Goal: Task Accomplishment & Management: Manage account settings

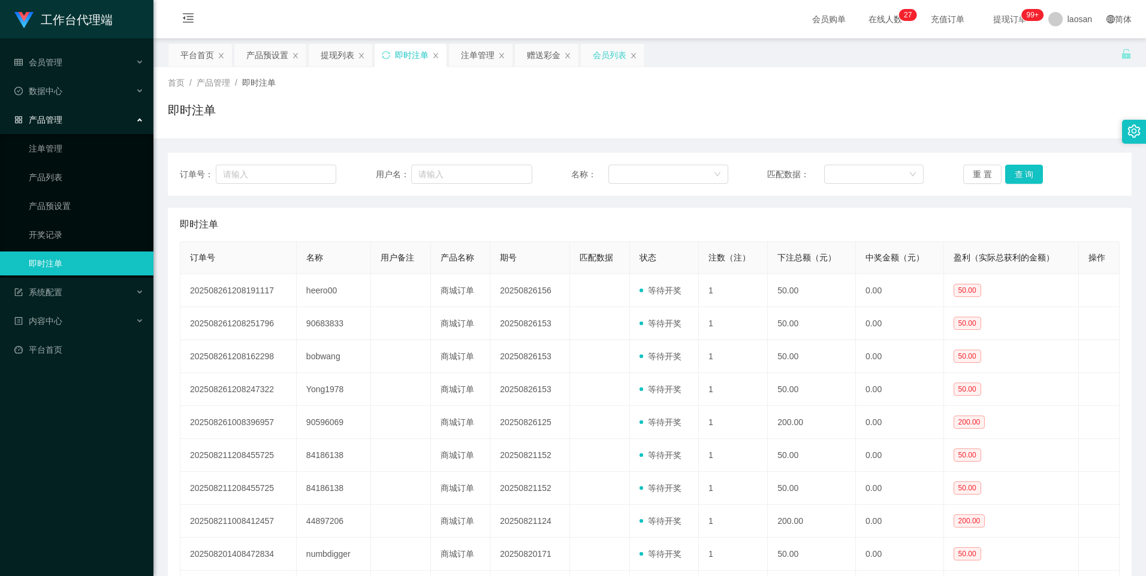
click at [589, 50] on div "会员列表" at bounding box center [613, 55] width 64 height 23
click at [606, 53] on div "会员列表" at bounding box center [610, 55] width 34 height 23
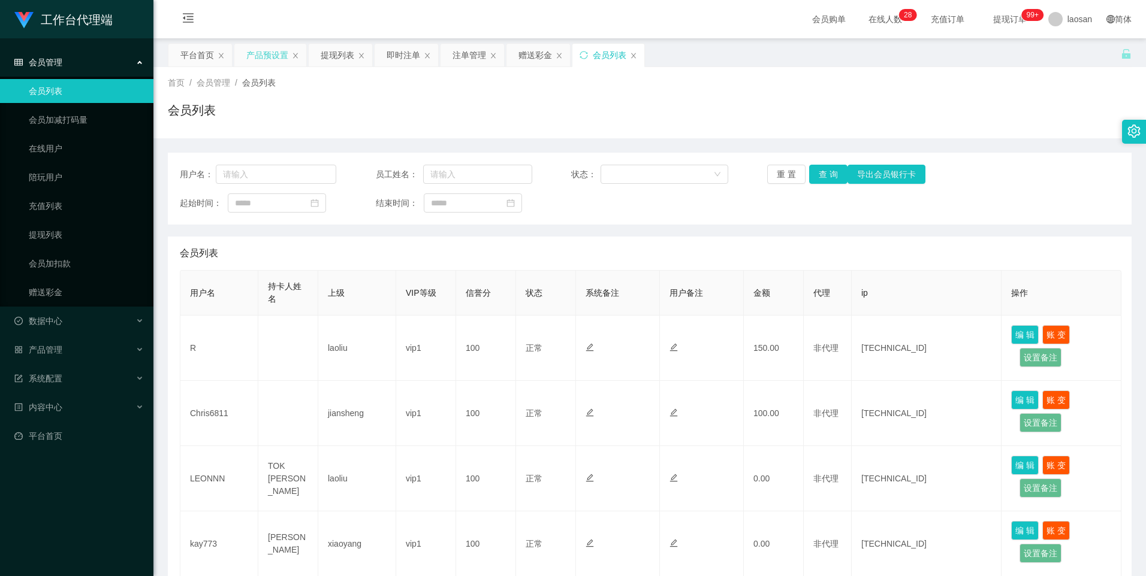
click at [264, 54] on div "产品预设置" at bounding box center [267, 55] width 42 height 23
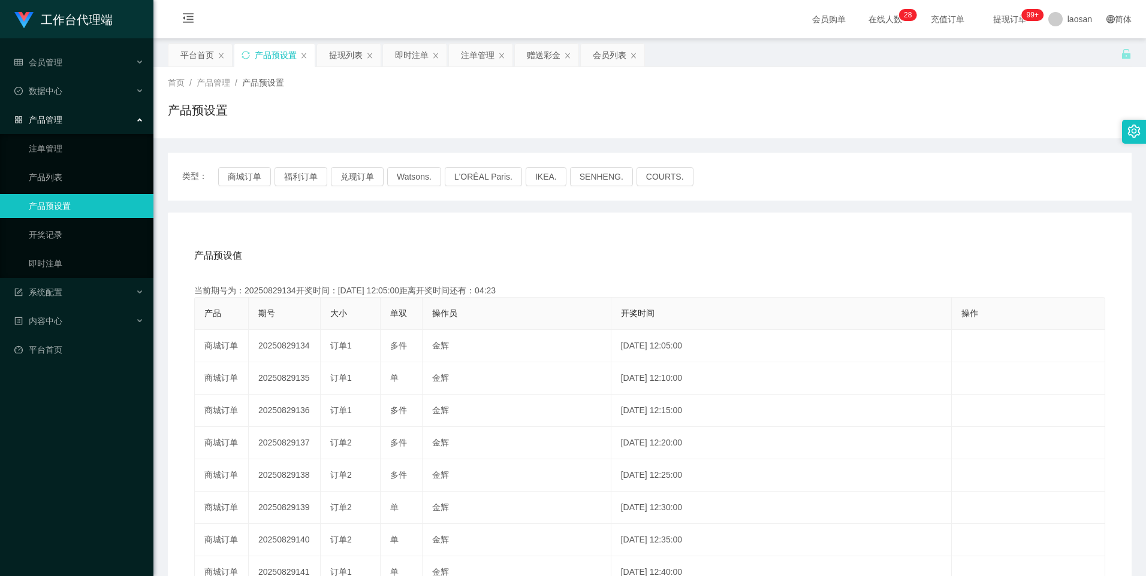
click at [326, 201] on div "类型： 商城订单 福利订单 兑现订单 Watsons. L'ORÉAL Paris. IKEA. [GEOGRAPHIC_DATA]. COURTS. 产品预…" at bounding box center [650, 430] width 964 height 554
click at [309, 185] on button "福利订单" at bounding box center [300, 176] width 53 height 19
click at [306, 179] on button "福利订单" at bounding box center [300, 176] width 53 height 19
click at [377, 232] on div "产品预设值 添加期号 当前期号为：20250829134开奖时间：[DATE] 12:05:00距离开奖时间还有：04:20 产品 期号 大小 单双 操作员 …" at bounding box center [650, 460] width 964 height 494
click at [291, 177] on button "福利订单" at bounding box center [300, 176] width 53 height 19
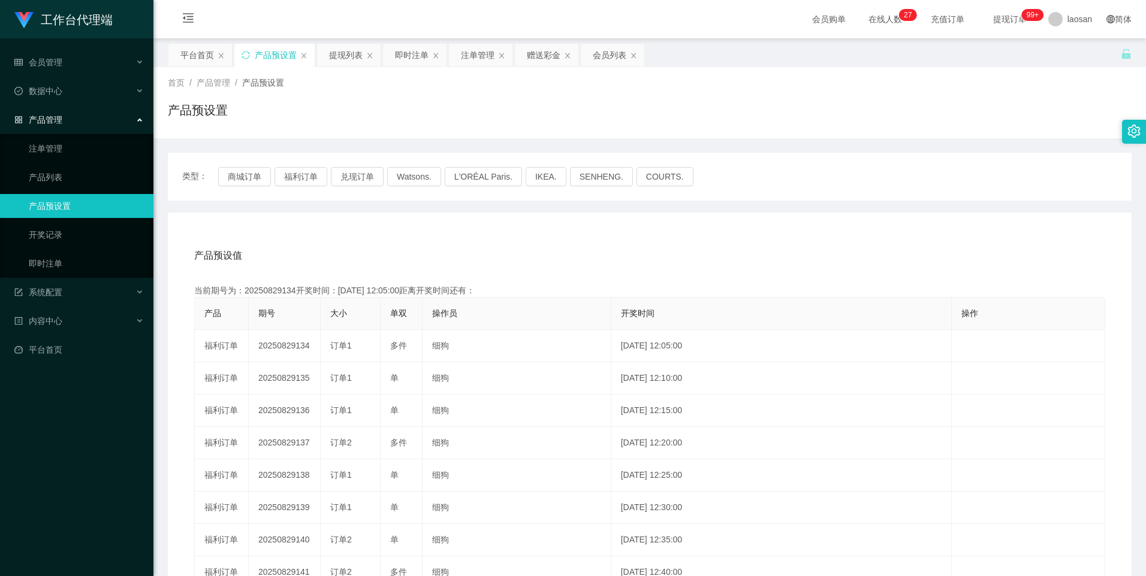
click at [343, 215] on div "产品预设值 添加期号 当前期号为：20250829134开奖时间：[DATE] 12:05:00距离开奖时间还有： 产品 期号 大小 单双 操作员 开奖时间 …" at bounding box center [650, 460] width 964 height 494
click at [358, 204] on div "类型： 商城订单 福利订单 兑现订单 Watsons. L'ORÉAL Paris. IKEA. [GEOGRAPHIC_DATA]. COURTS. 产品预…" at bounding box center [650, 430] width 964 height 554
click at [303, 180] on button "福利订单" at bounding box center [300, 176] width 53 height 19
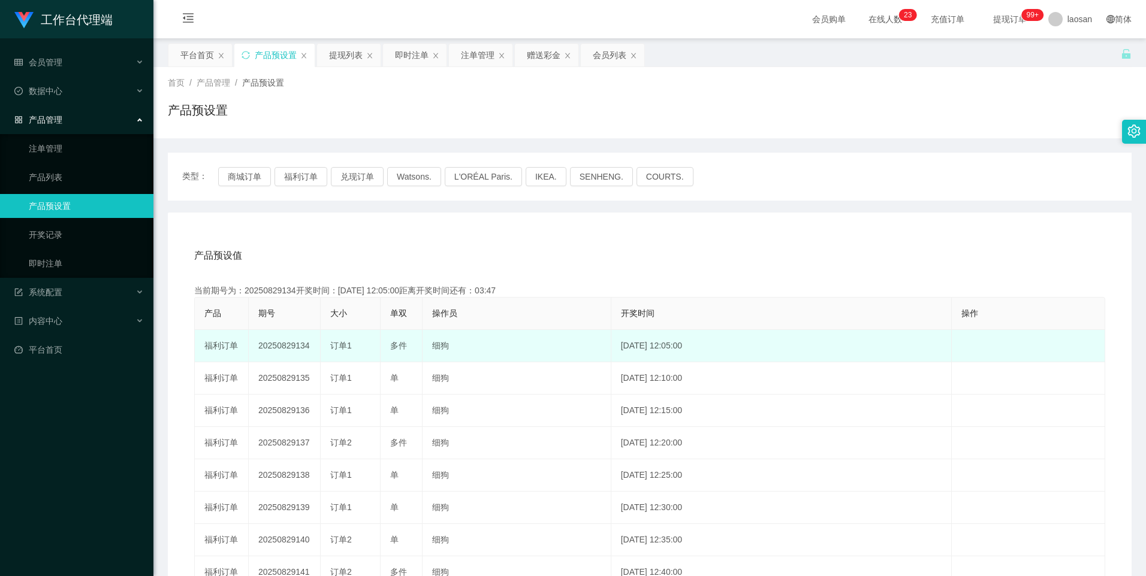
drag, startPoint x: 296, startPoint y: 347, endPoint x: 366, endPoint y: 351, distance: 70.2
click at [366, 351] on tr "福利订单 20250829134 订单1 多件 细狗 [DATE] 12:05:00 编 辑 限制投注" at bounding box center [650, 346] width 910 height 32
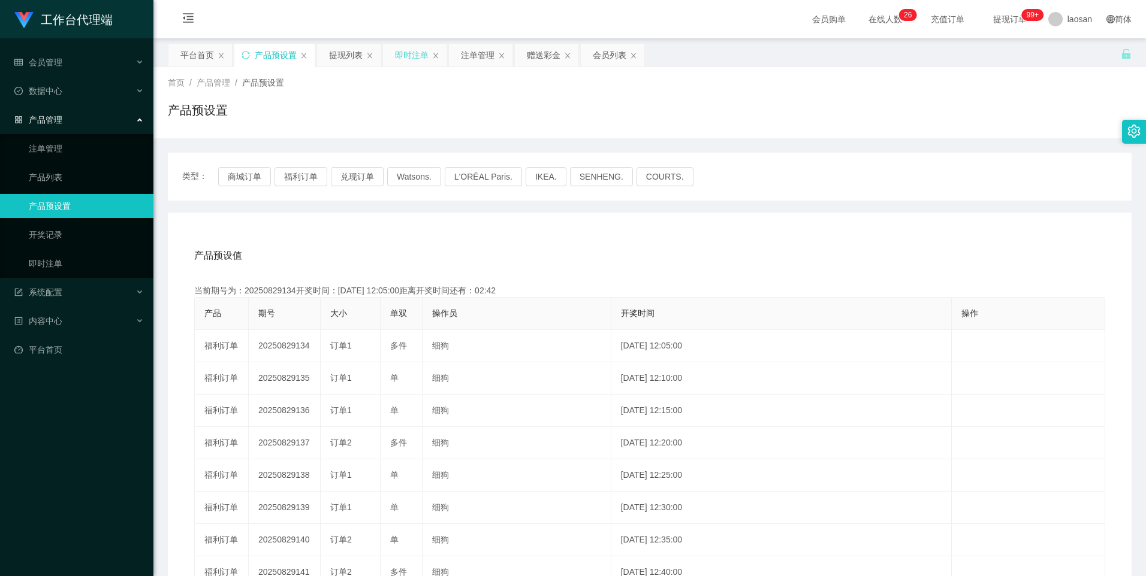
click at [412, 50] on div "即时注单" at bounding box center [412, 55] width 34 height 23
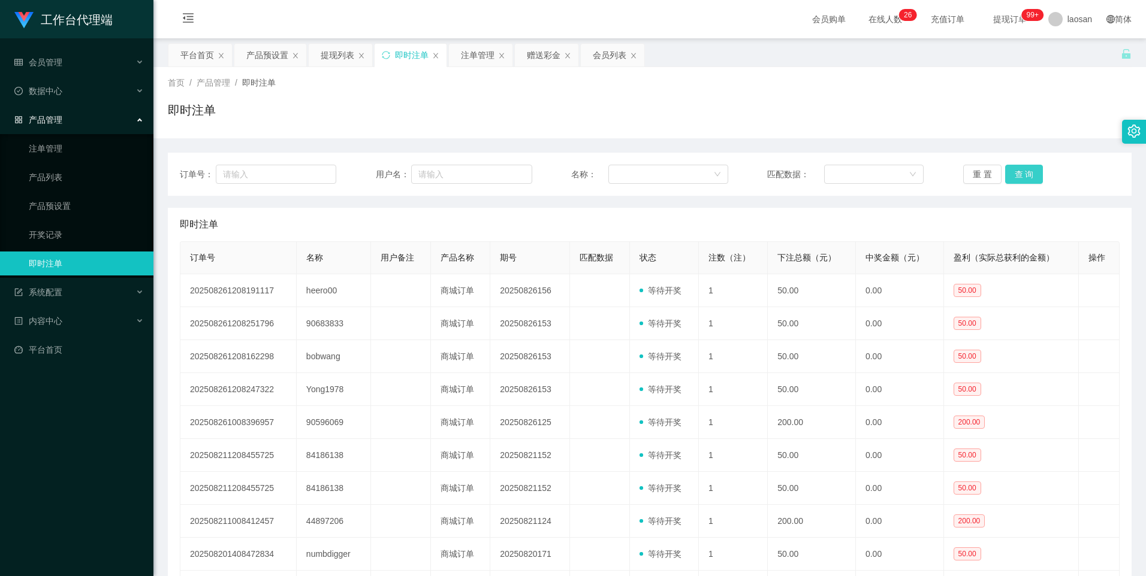
click at [1021, 176] on button "查 询" at bounding box center [1024, 174] width 38 height 19
click at [1018, 169] on button "查 询" at bounding box center [1024, 174] width 38 height 19
click at [1022, 168] on button "查 询" at bounding box center [1024, 174] width 38 height 19
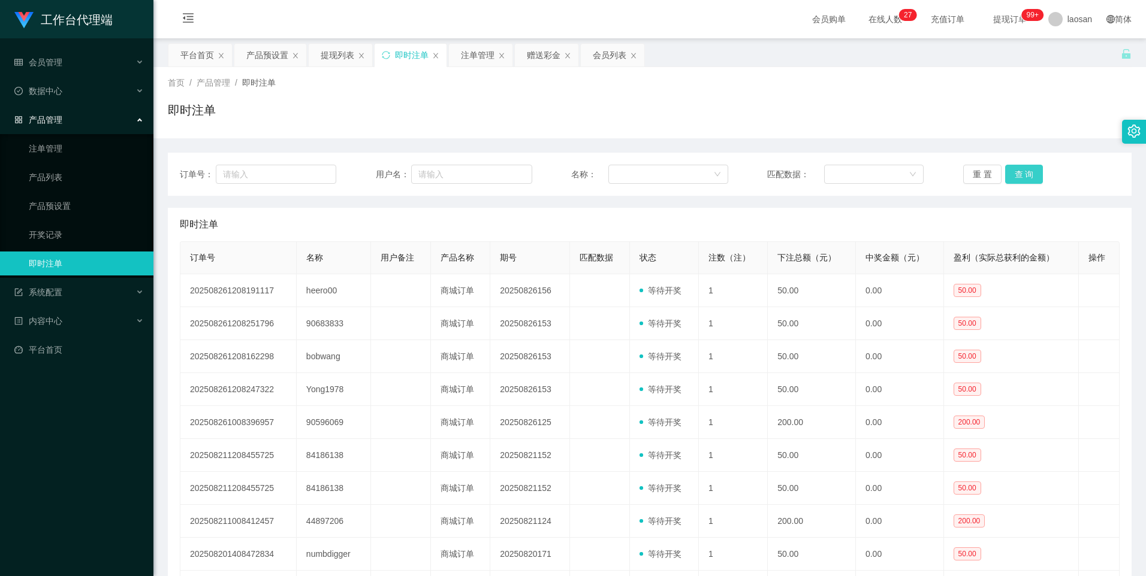
click at [1021, 168] on button "查 询" at bounding box center [1024, 174] width 38 height 19
click at [1025, 171] on button "查 询" at bounding box center [1024, 174] width 38 height 19
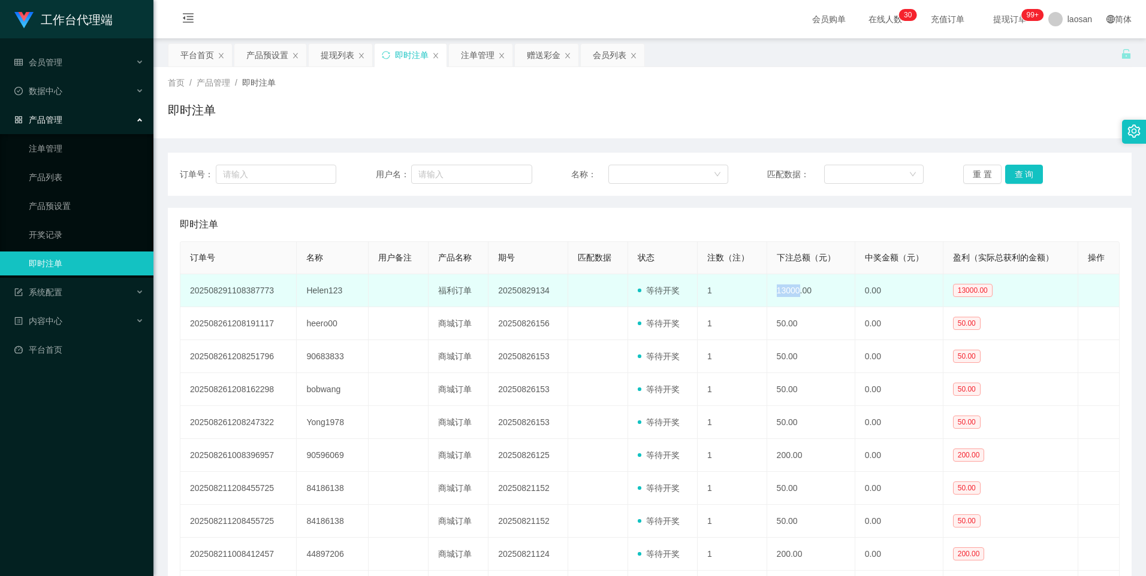
drag, startPoint x: 773, startPoint y: 291, endPoint x: 795, endPoint y: 288, distance: 21.9
click at [795, 288] on td "13000.00" at bounding box center [811, 290] width 88 height 33
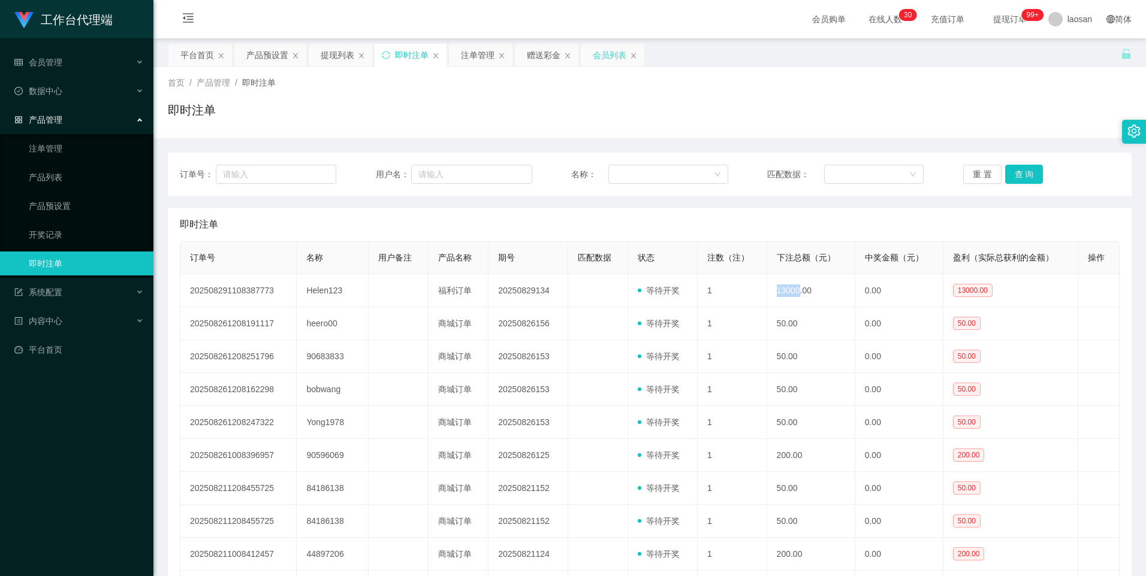
click at [602, 46] on div "会员列表" at bounding box center [610, 55] width 34 height 23
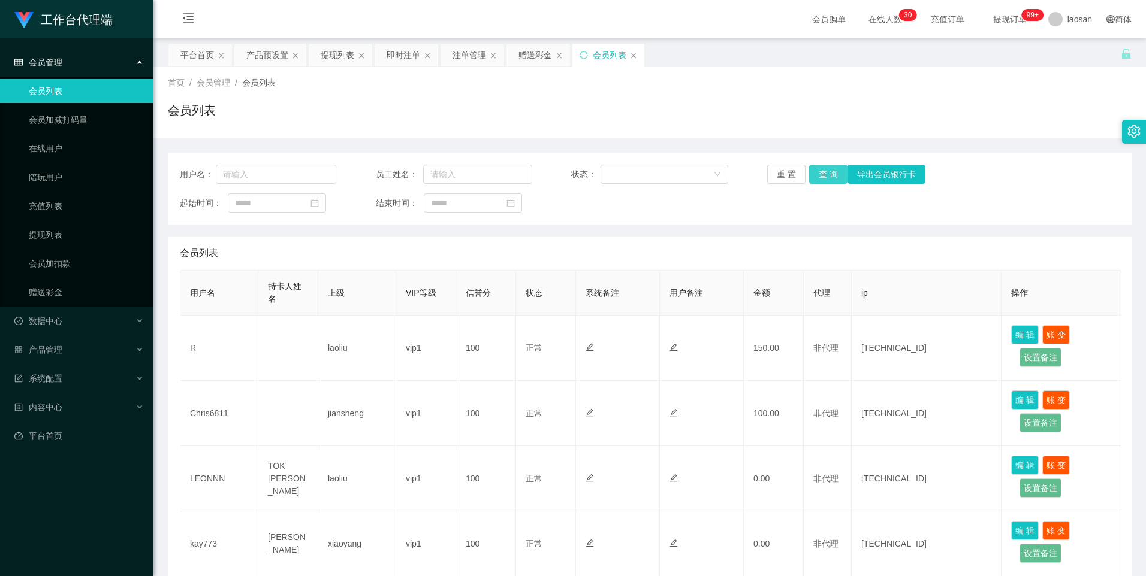
click at [821, 182] on button "查 询" at bounding box center [828, 174] width 38 height 19
click at [261, 50] on div "产品预设置" at bounding box center [267, 55] width 42 height 23
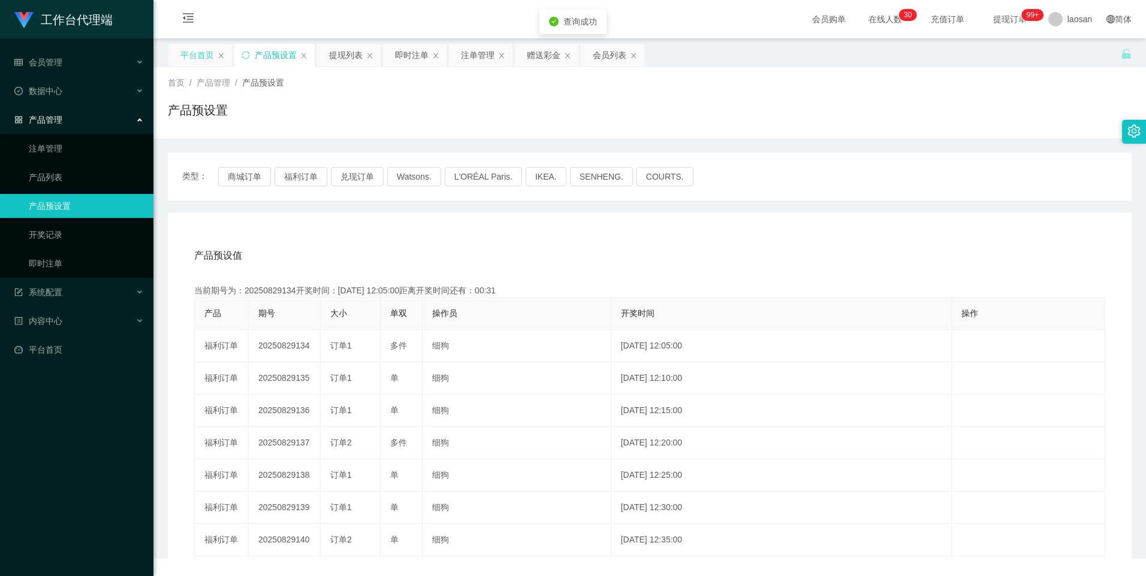
click at [189, 58] on div "平台首页" at bounding box center [197, 55] width 34 height 23
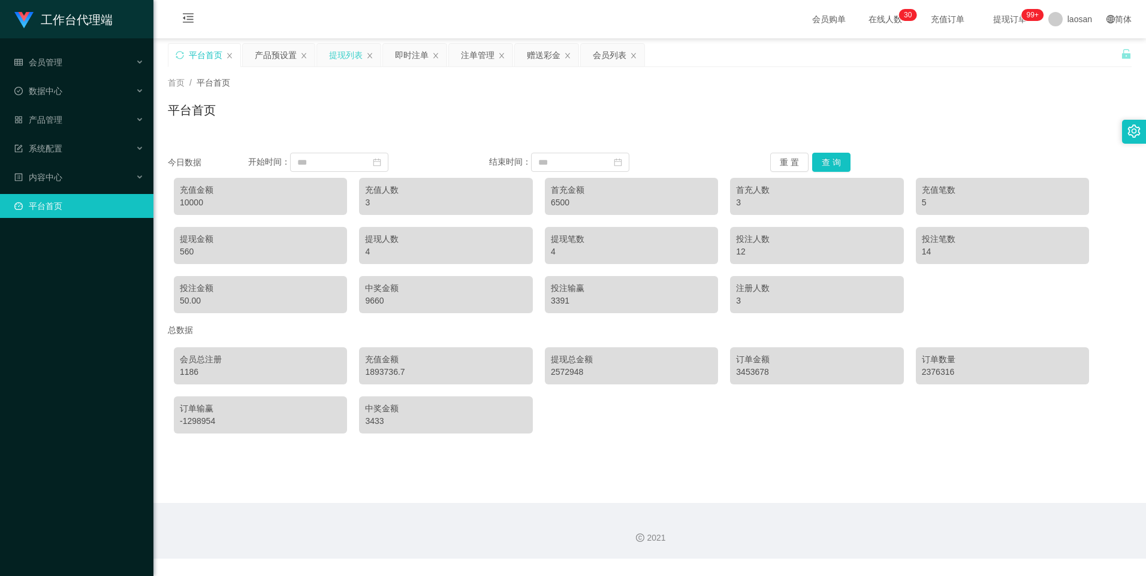
click at [343, 62] on div "提现列表" at bounding box center [346, 55] width 34 height 23
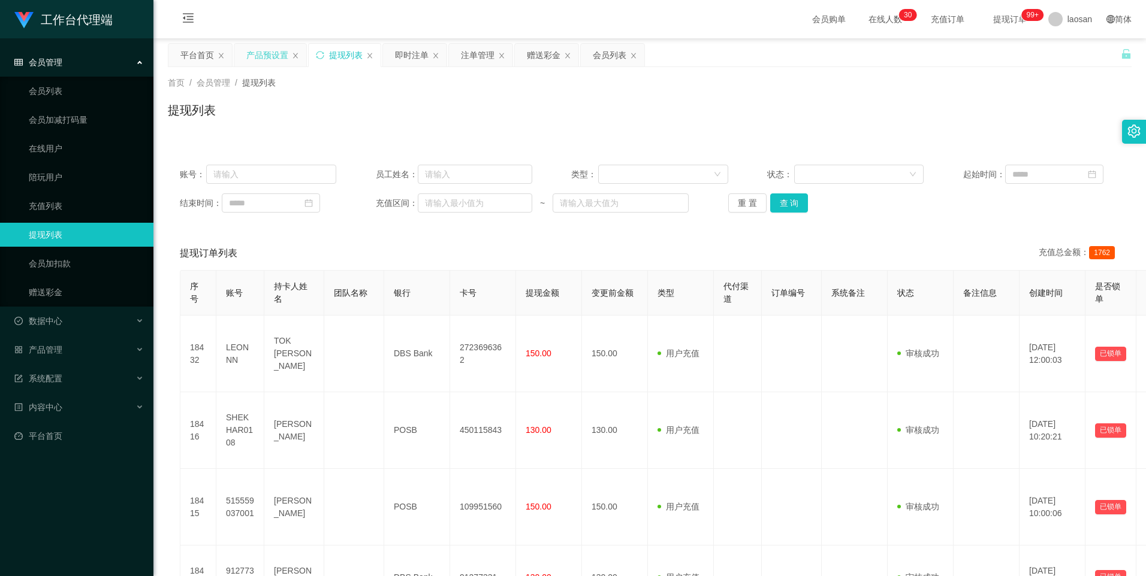
click at [268, 62] on div "产品预设置" at bounding box center [267, 55] width 42 height 23
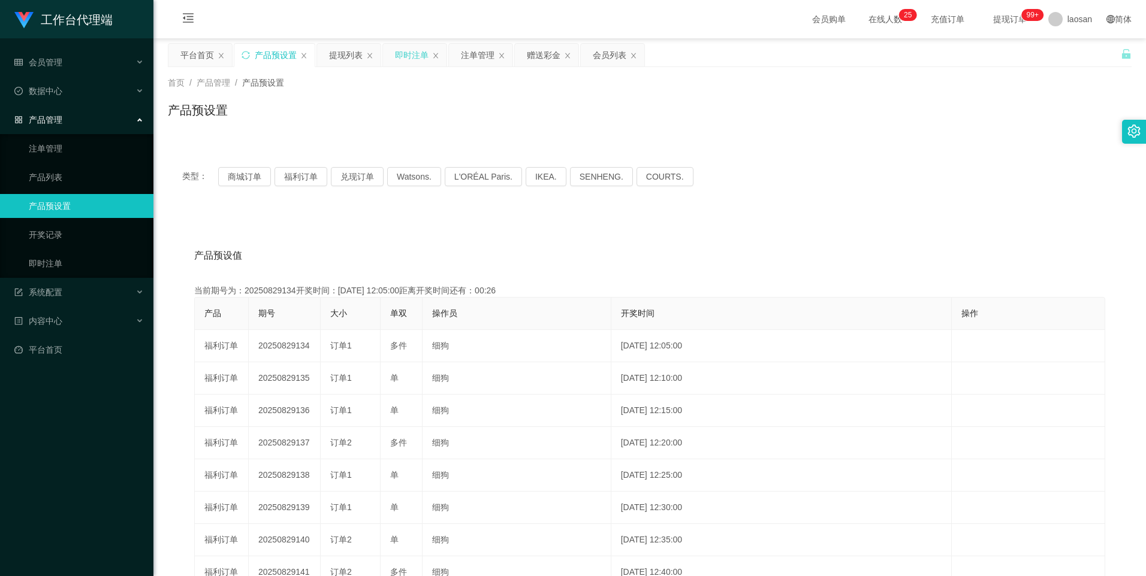
click at [399, 54] on div "即时注单" at bounding box center [412, 55] width 34 height 23
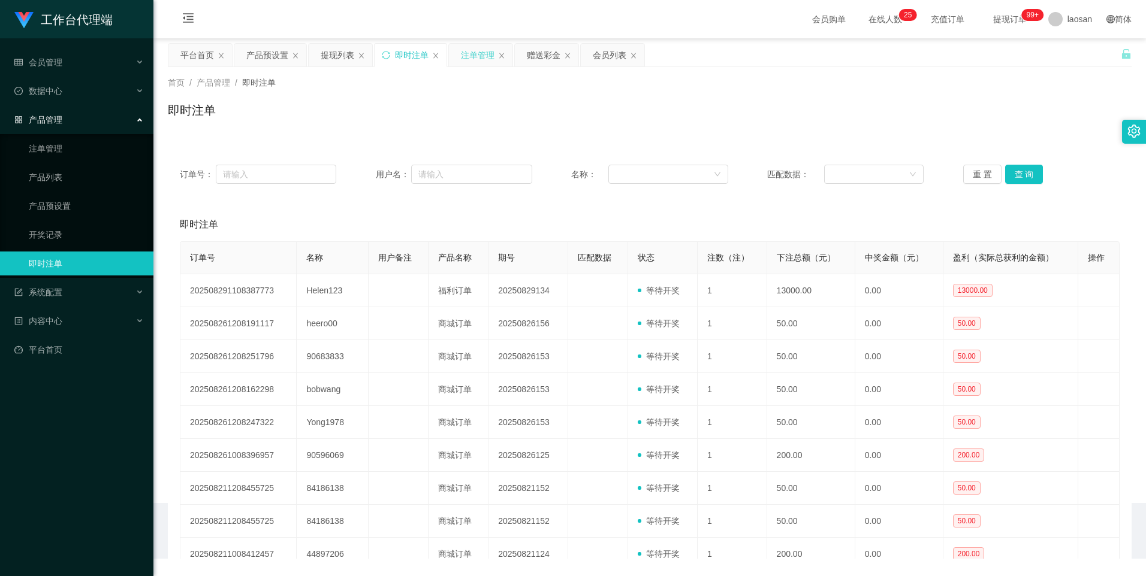
click at [474, 56] on div "注单管理" at bounding box center [478, 55] width 34 height 23
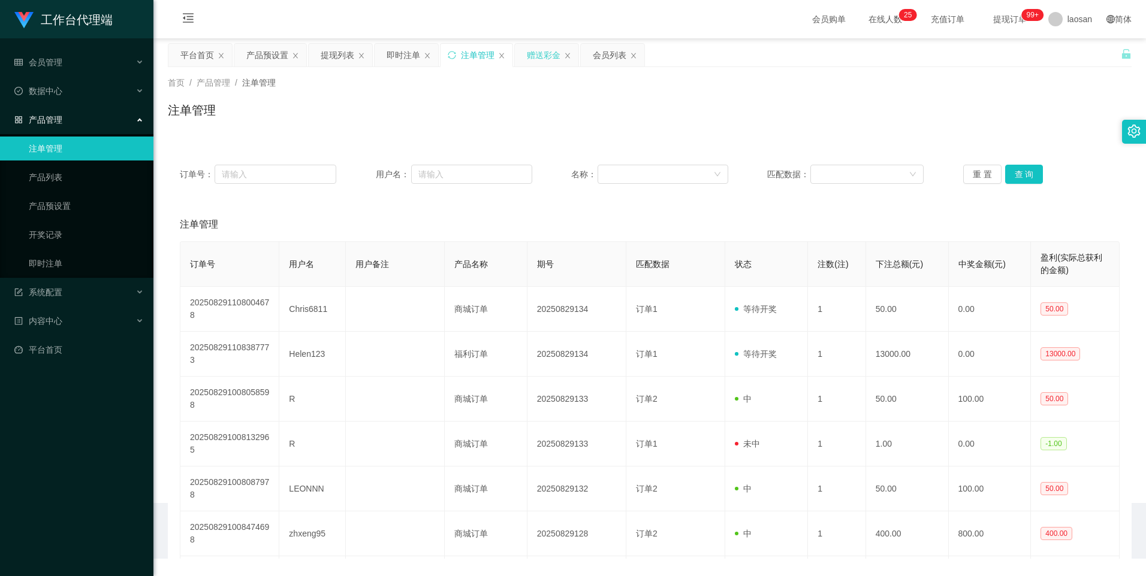
click at [532, 59] on div "赠送彩金" at bounding box center [544, 55] width 34 height 23
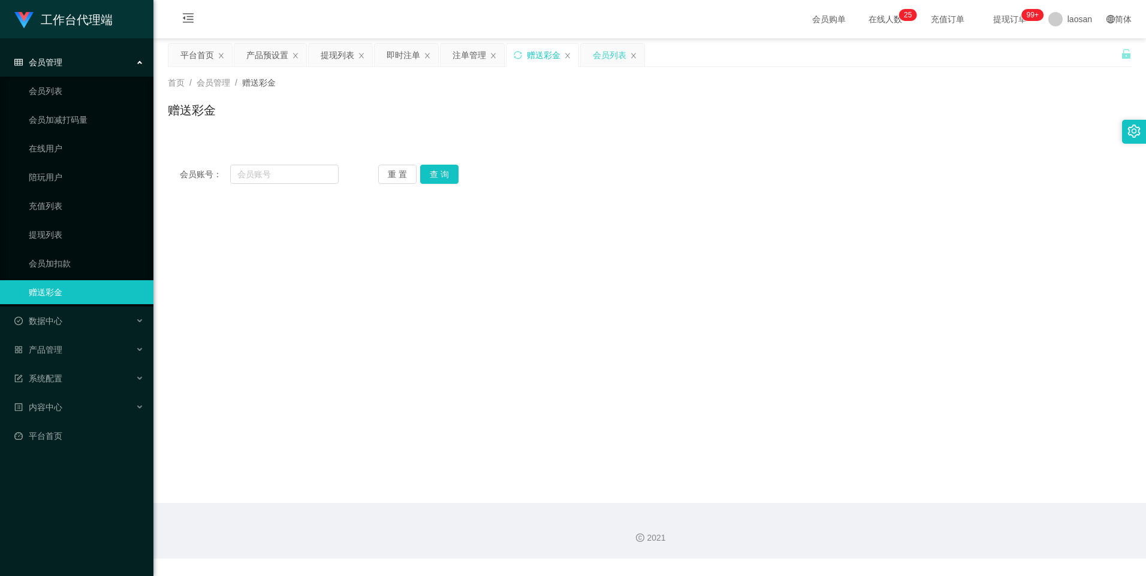
click at [605, 47] on div "会员列表" at bounding box center [610, 55] width 34 height 23
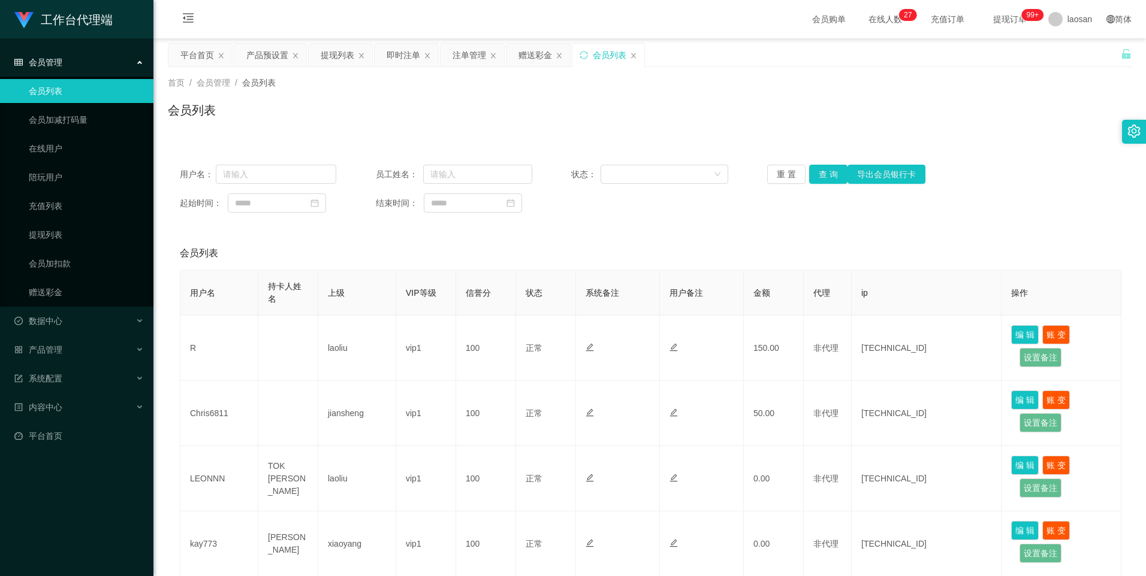
drag, startPoint x: 455, startPoint y: 56, endPoint x: 542, endPoint y: 110, distance: 102.8
click at [455, 56] on div "注单管理" at bounding box center [469, 55] width 34 height 23
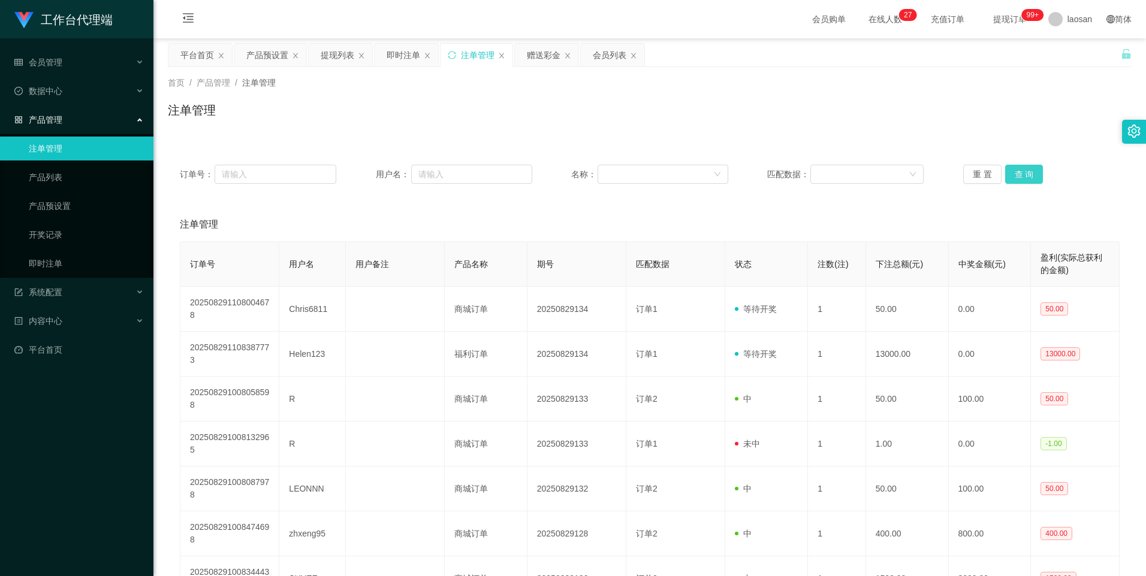
click at [1013, 173] on button "查 询" at bounding box center [1024, 174] width 38 height 19
click at [1013, 173] on div "重 置 查 询" at bounding box center [1041, 174] width 156 height 19
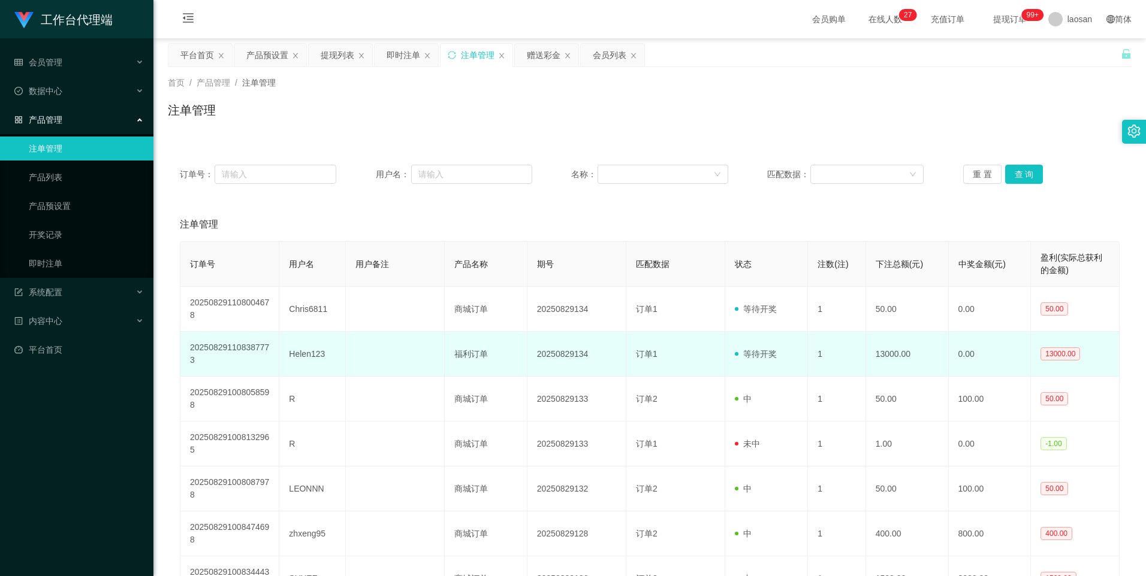
click at [316, 360] on td "Helen123" at bounding box center [312, 354] width 66 height 45
copy td "Helen123"
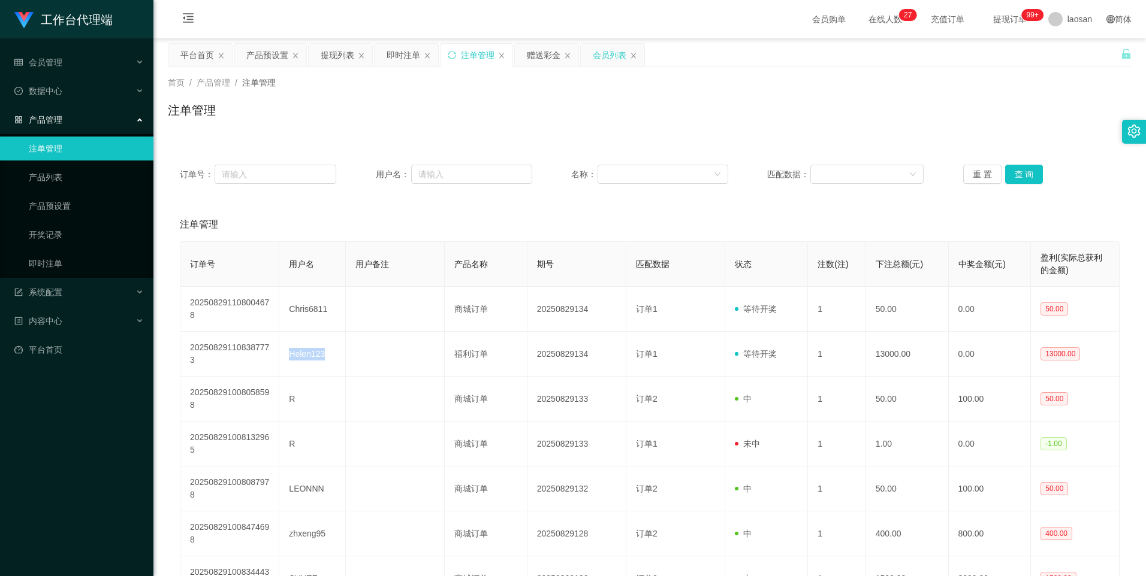
click at [602, 53] on div "会员列表" at bounding box center [610, 55] width 34 height 23
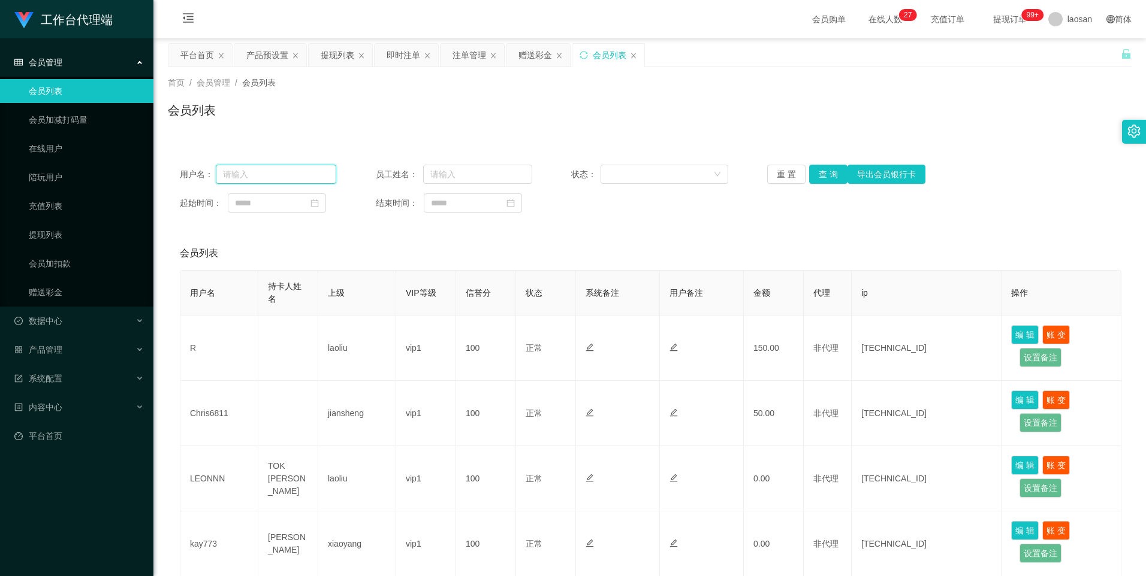
click at [241, 176] on input "text" at bounding box center [276, 174] width 121 height 19
paste input "Helen123"
type input "Helen123"
click at [816, 171] on button "查 询" at bounding box center [828, 174] width 38 height 19
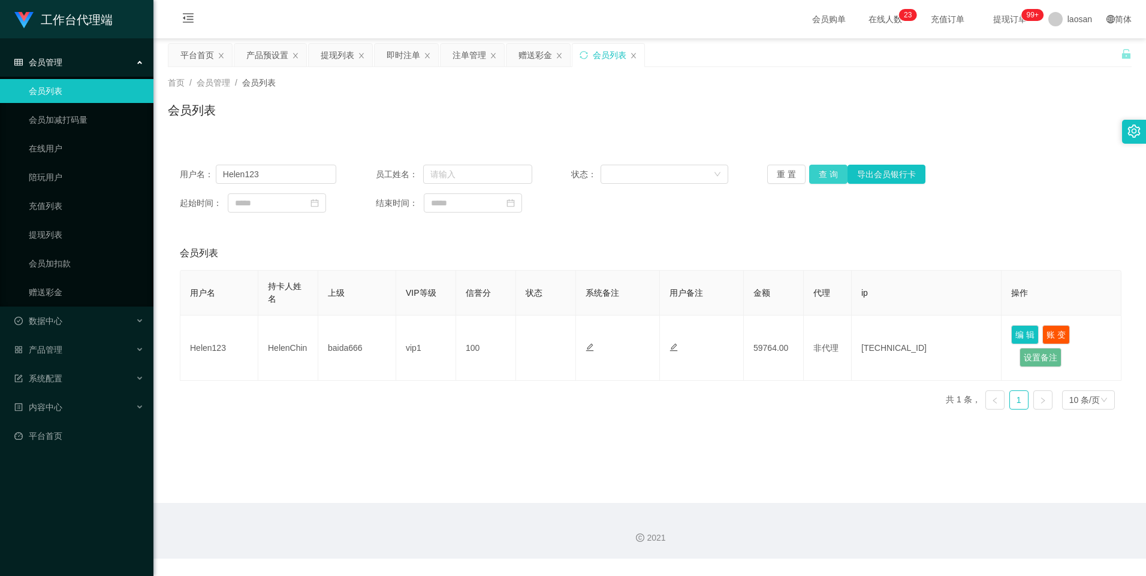
click at [826, 176] on button "查 询" at bounding box center [828, 174] width 38 height 19
click at [826, 170] on button "查 询" at bounding box center [828, 174] width 38 height 19
